Goal: Information Seeking & Learning: Learn about a topic

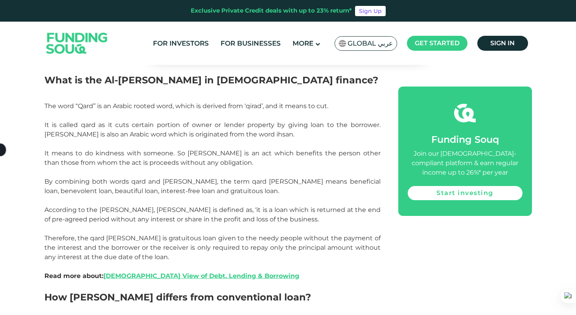
scroll to position [396, 0]
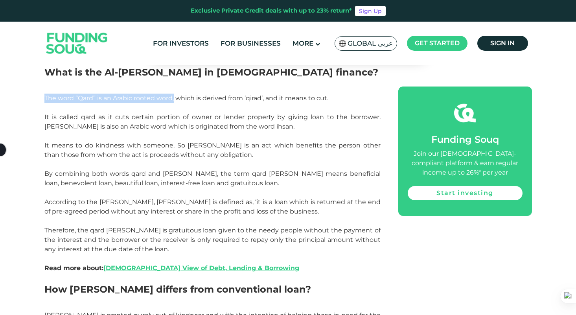
drag, startPoint x: 46, startPoint y: 98, endPoint x: 175, endPoint y: 99, distance: 129.0
click at [175, 99] on span "The word “Qard” is an Arabic rooted word, which is derived from ‘qirad’, and it…" at bounding box center [212, 173] width 336 height 158
copy span "The word “Qard” is an Arabic rooted word,"
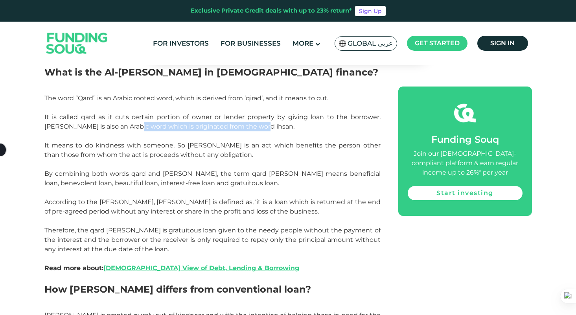
drag, startPoint x: 116, startPoint y: 127, endPoint x: 244, endPoint y: 125, distance: 128.6
click at [244, 125] on p "The word “Qard” is an Arabic rooted word, which is derived from ‘qirad’, and it…" at bounding box center [212, 179] width 336 height 170
copy span "which is originated from the word ihsan."
drag, startPoint x: 83, startPoint y: 146, endPoint x: 166, endPoint y: 144, distance: 82.6
click at [166, 144] on span "The word “Qard” is an Arabic rooted word, which is derived from ‘qirad’, and it…" at bounding box center [212, 173] width 336 height 158
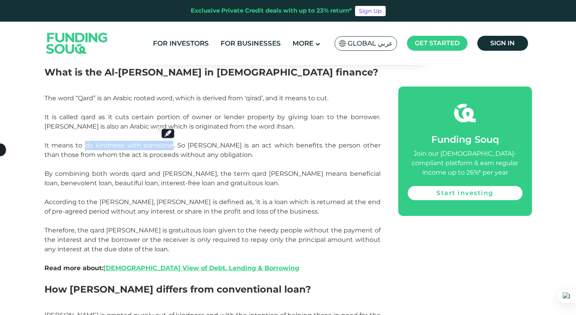
copy span "do kindness with someone"
